Goal: Task Accomplishment & Management: Manage account settings

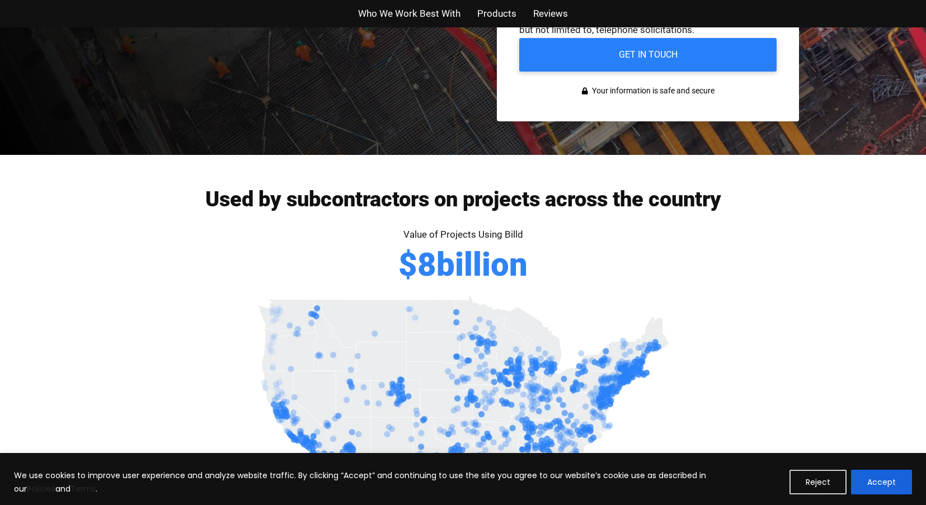
scroll to position [404, 0]
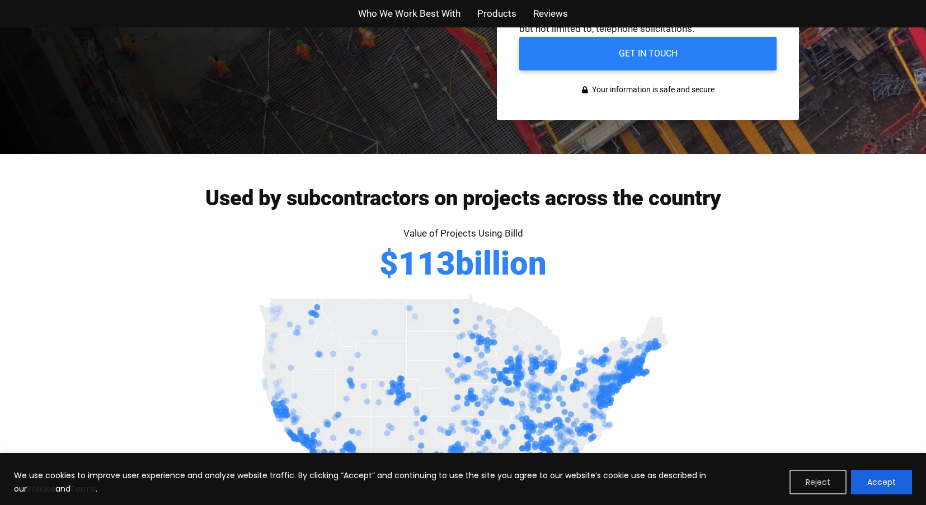
click at [805, 479] on button "Reject" at bounding box center [817, 482] width 57 height 25
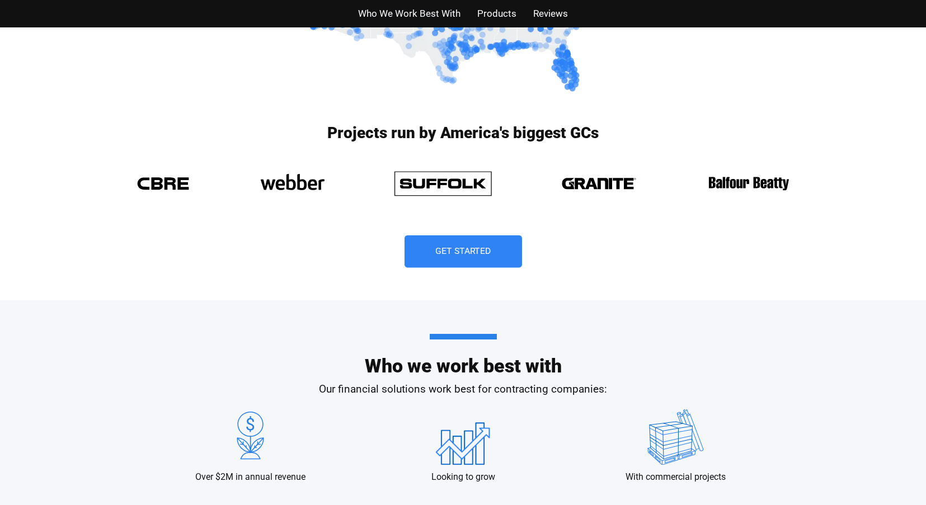
click at [492, 260] on link "Get Started" at bounding box center [462, 251] width 117 height 32
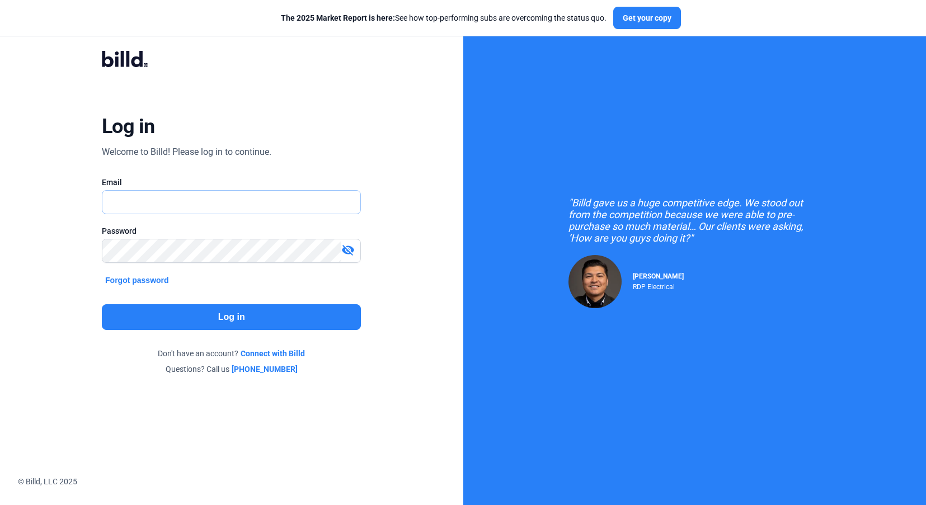
click at [129, 195] on input "text" at bounding box center [231, 202] width 258 height 23
type input "cwalker@hawkston.com"
click at [225, 316] on button "Log in" at bounding box center [231, 317] width 259 height 26
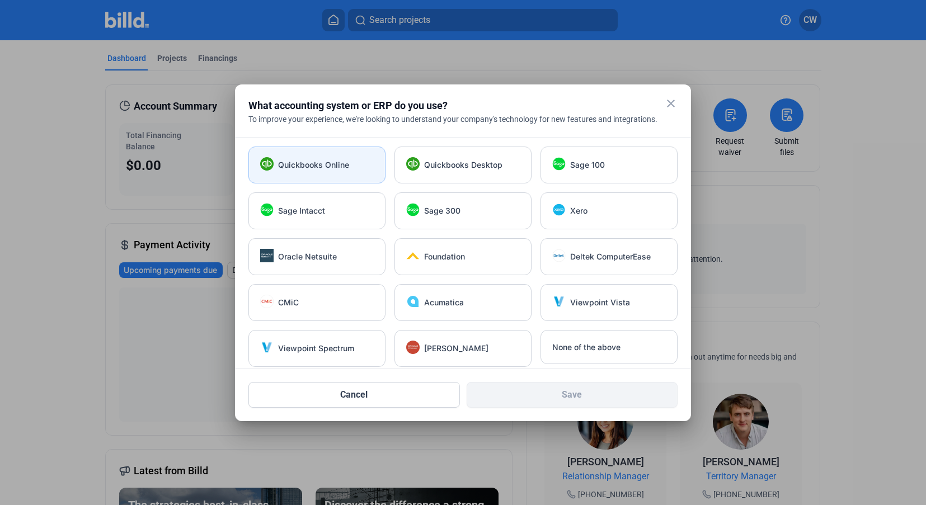
click at [341, 162] on span "Quickbooks Online" at bounding box center [313, 164] width 71 height 11
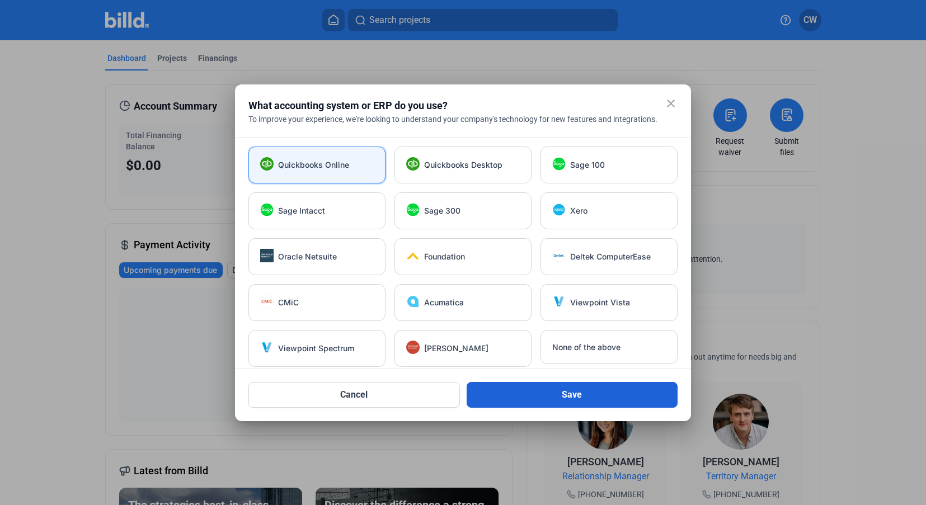
click at [492, 394] on button "Save" at bounding box center [572, 395] width 211 height 26
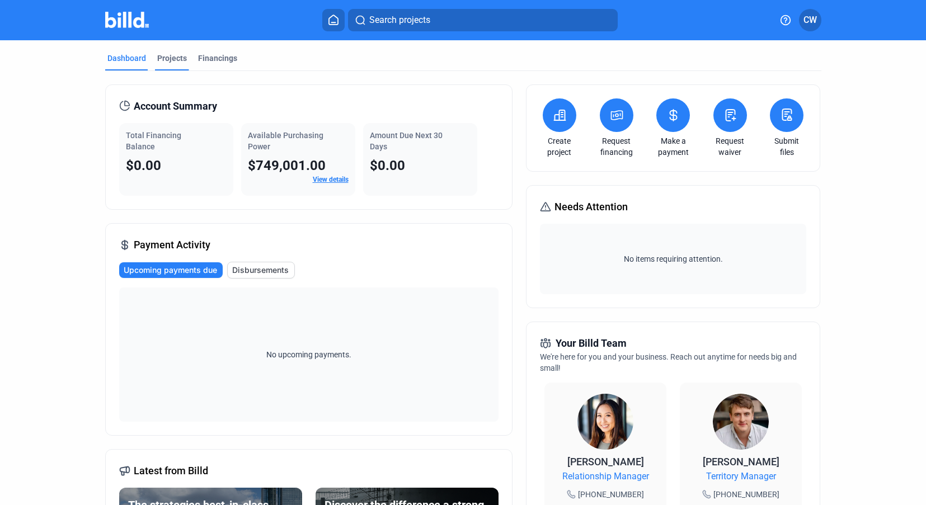
click at [173, 54] on div "Projects" at bounding box center [172, 58] width 30 height 11
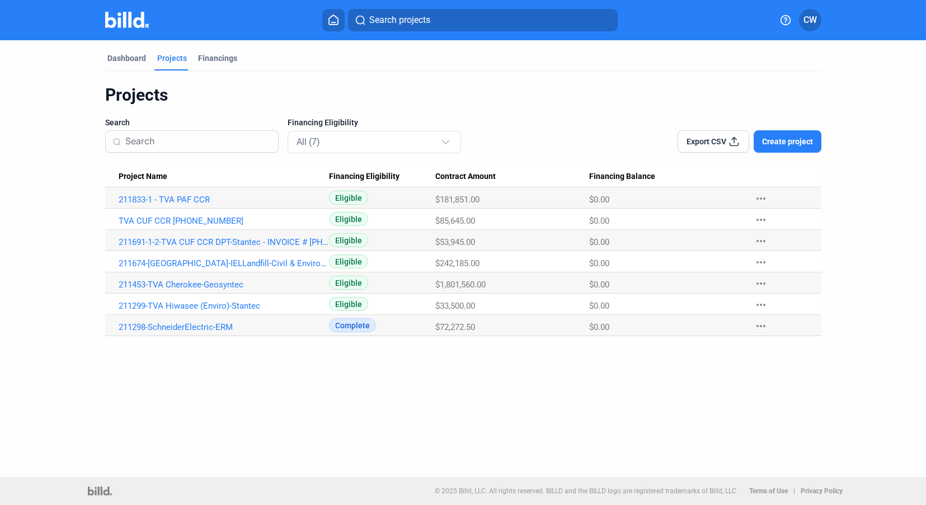
click at [193, 54] on div "Dashboard Projects Financings" at bounding box center [463, 62] width 716 height 18
click at [203, 59] on div "Financings" at bounding box center [217, 58] width 39 height 11
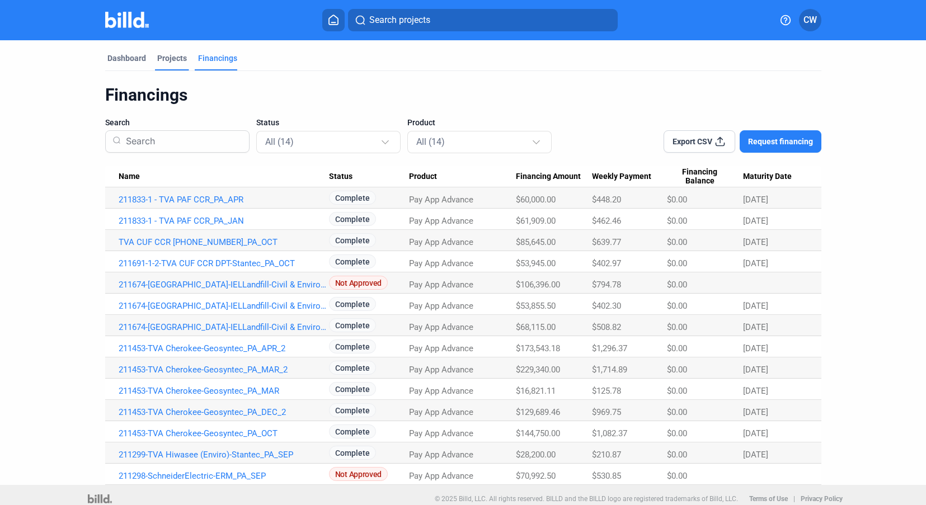
click at [180, 60] on div "Projects" at bounding box center [172, 58] width 30 height 11
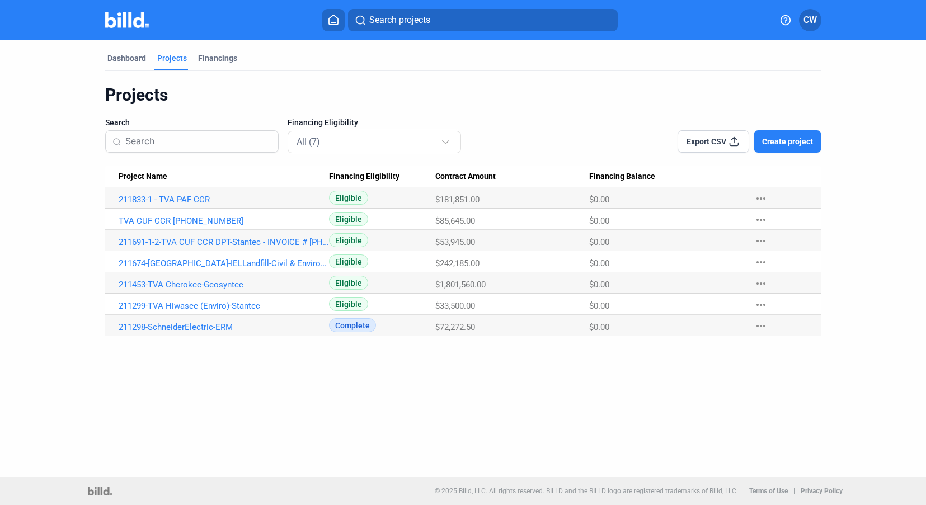
click at [811, 136] on span "Create project" at bounding box center [787, 141] width 51 height 11
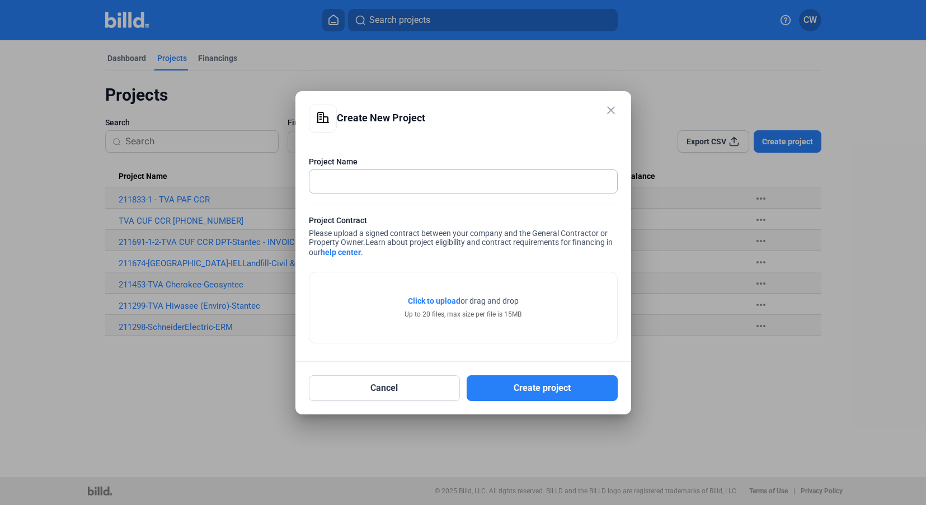
click at [505, 183] on input "text" at bounding box center [463, 181] width 308 height 23
type input "I"
type input "Toledo Public Schools_Indiana Geothermal"
click at [614, 114] on mat-icon "close" at bounding box center [610, 109] width 13 height 13
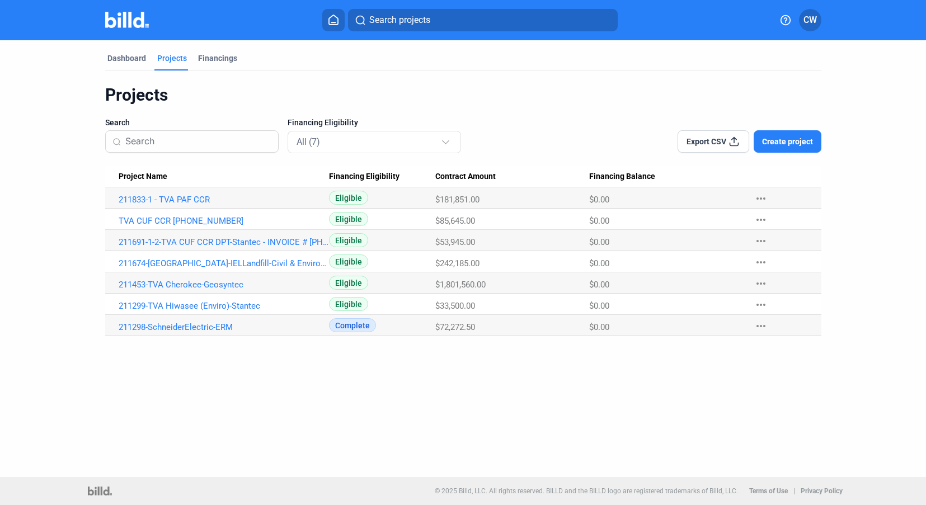
click at [479, 55] on div "Dashboard Projects Financings" at bounding box center [463, 62] width 716 height 18
